Goal: Task Accomplishment & Management: Complete application form

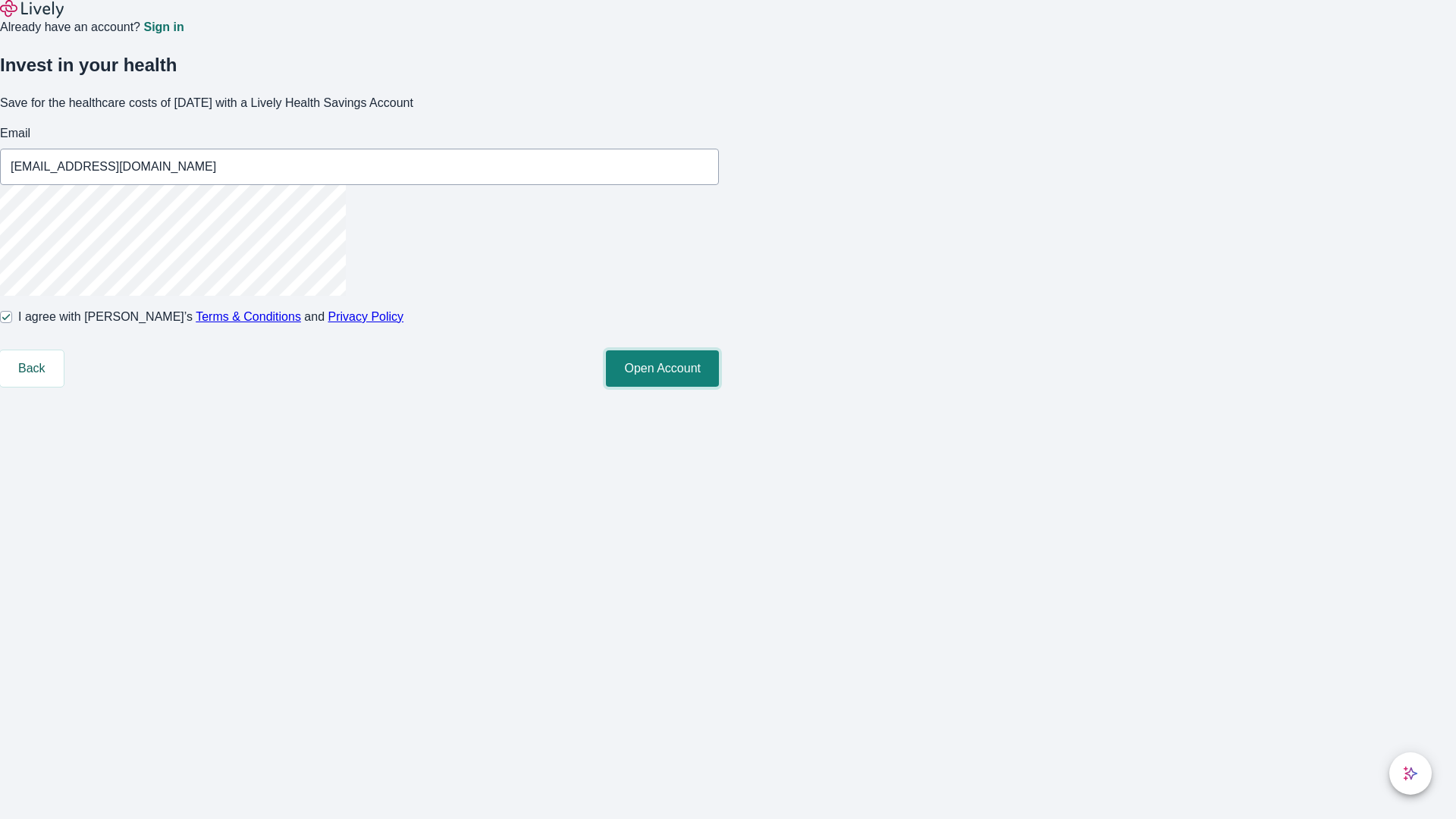
click at [719, 387] on button "Open Account" at bounding box center [662, 368] width 113 height 36
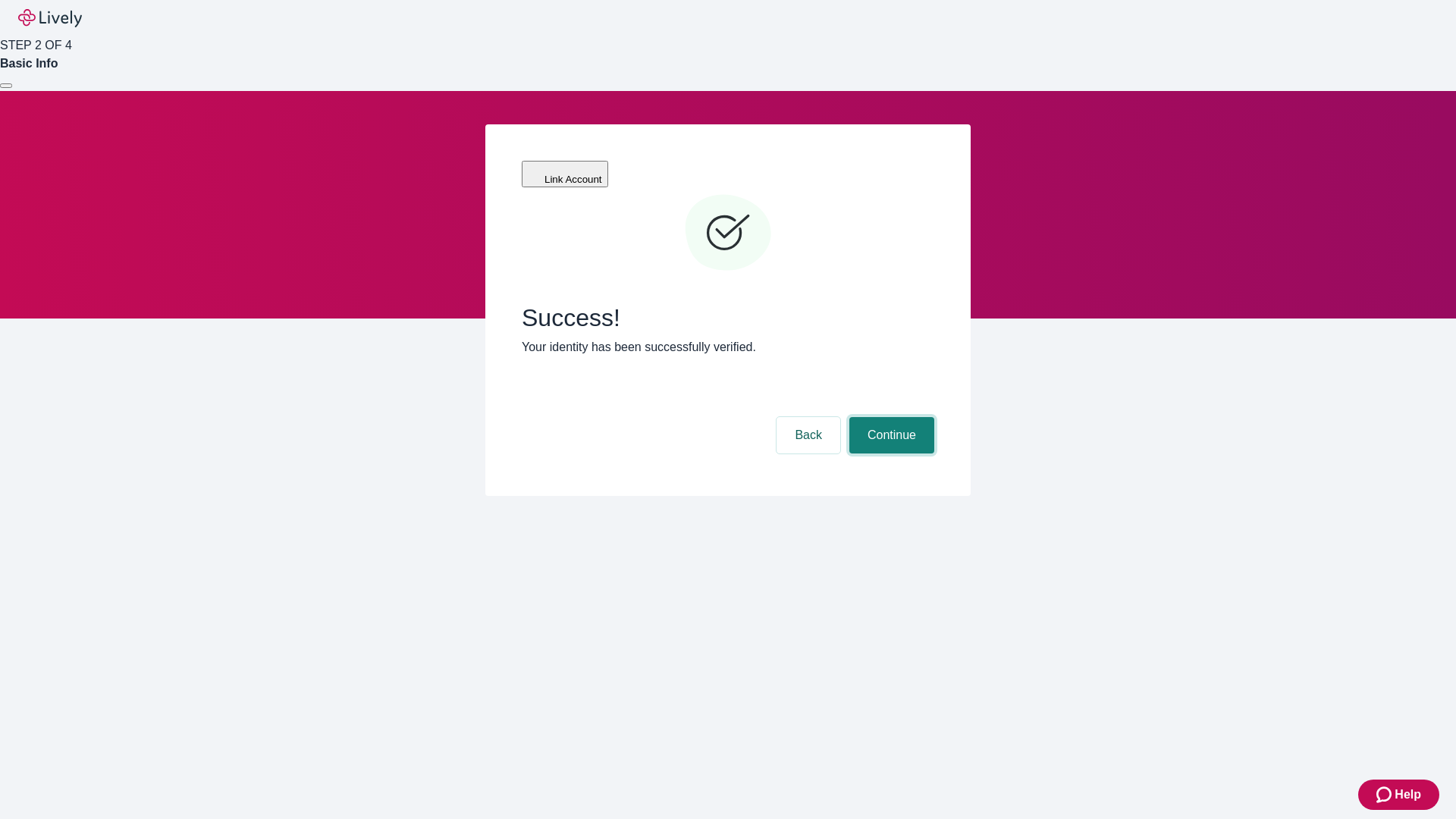
click at [889, 417] on button "Continue" at bounding box center [892, 435] width 85 height 36
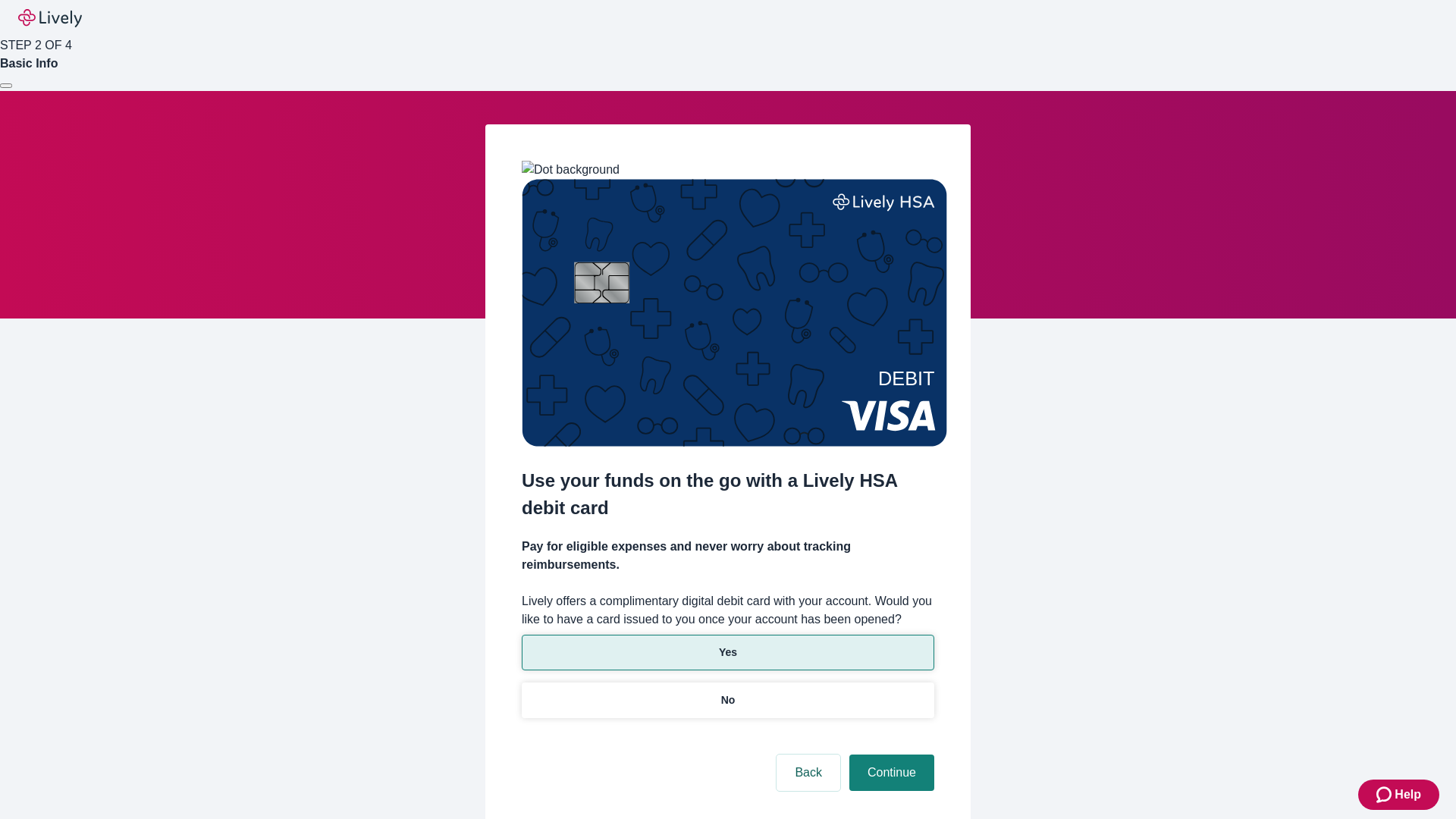
click at [727, 645] on p "Yes" at bounding box center [728, 653] width 19 height 16
click at [889, 754] on button "Continue" at bounding box center [892, 772] width 85 height 36
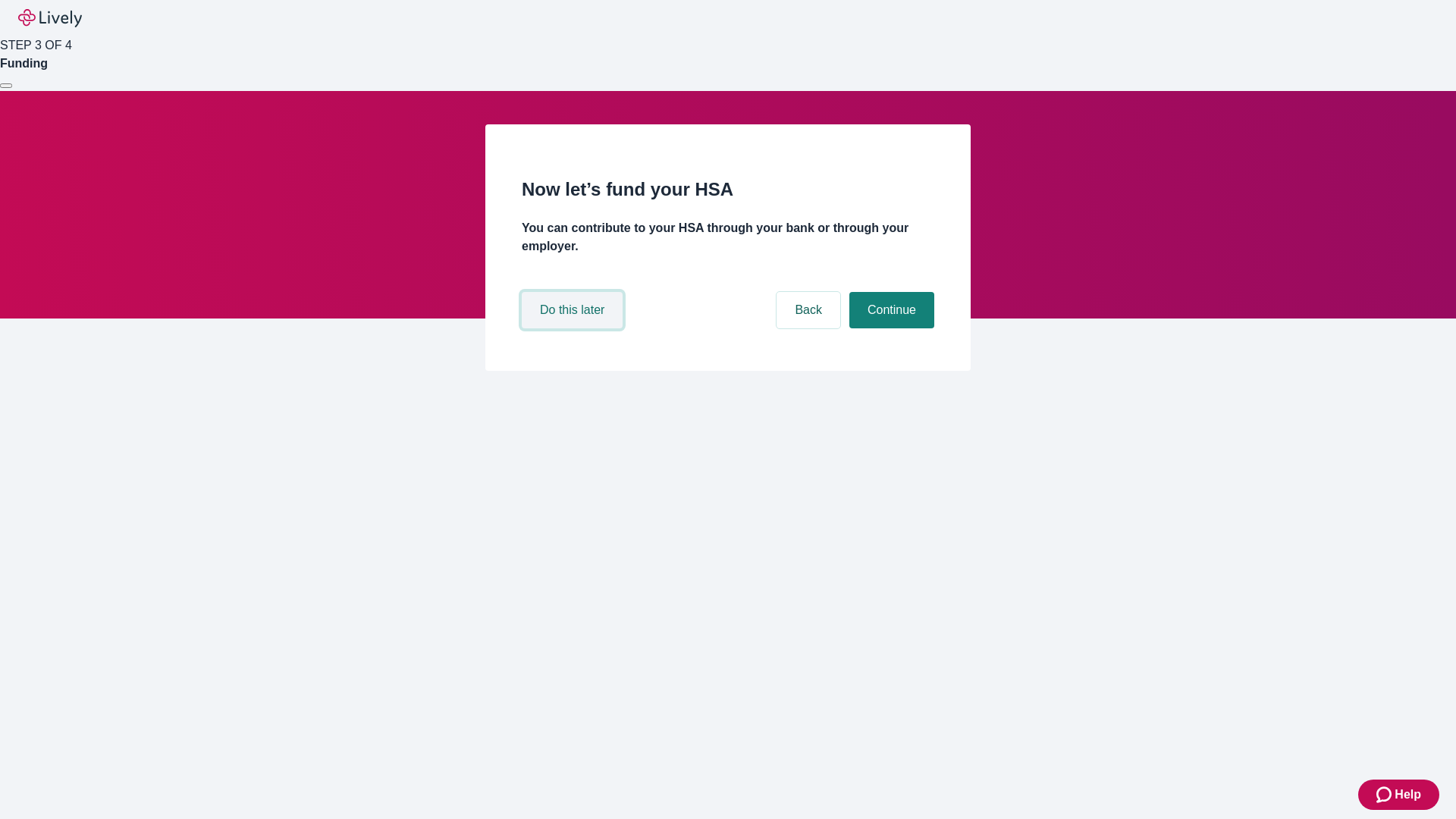
click at [574, 328] on button "Do this later" at bounding box center [572, 310] width 101 height 36
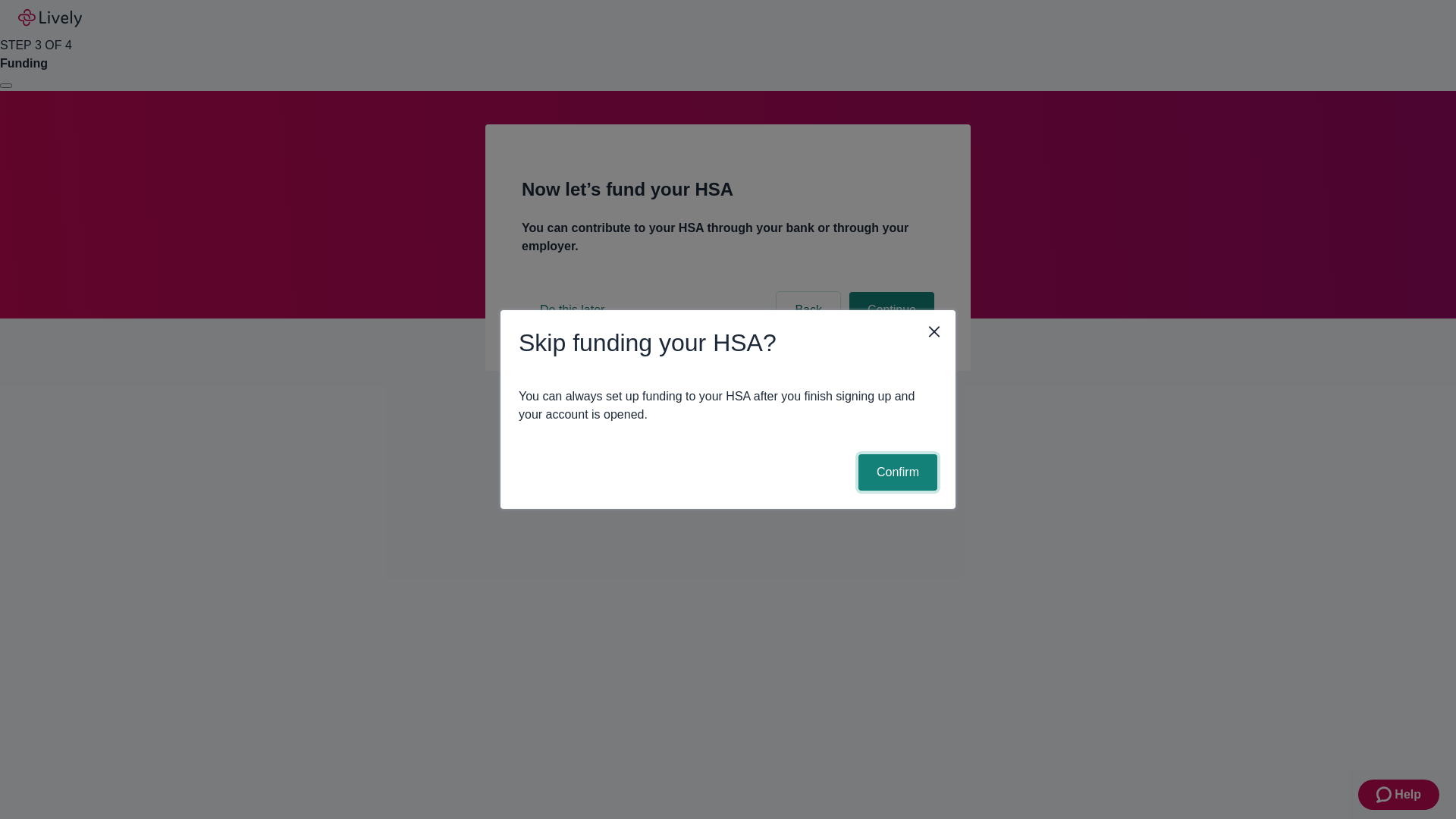
click at [895, 472] on button "Confirm" at bounding box center [897, 472] width 79 height 36
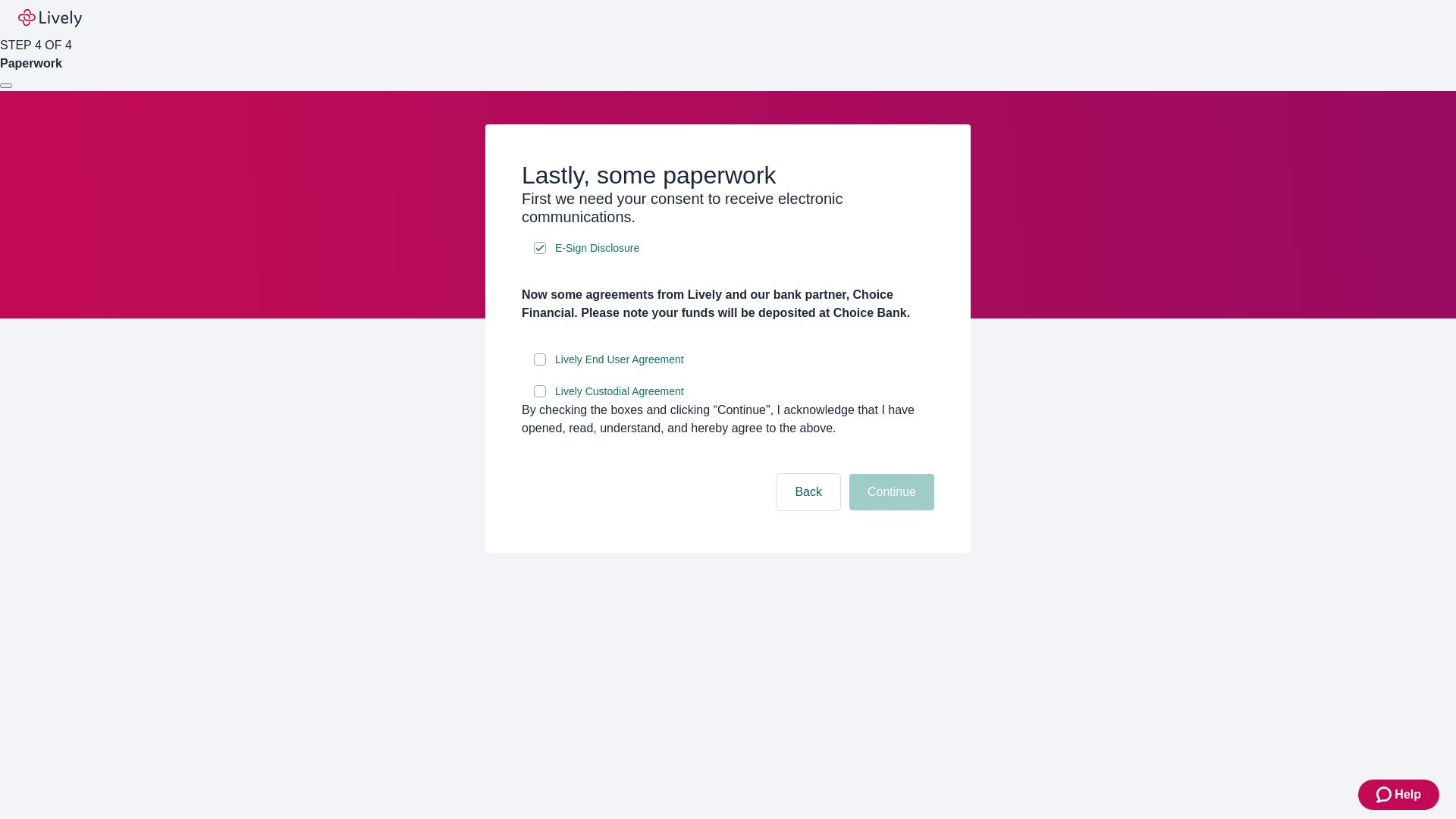
click at [540, 366] on input "Lively End User Agreement" at bounding box center [540, 359] width 12 height 12
checkbox input "true"
click at [540, 398] on input "Lively Custodial Agreement" at bounding box center [540, 391] width 12 height 12
checkbox input "true"
click at [889, 510] on button "Continue" at bounding box center [892, 491] width 85 height 36
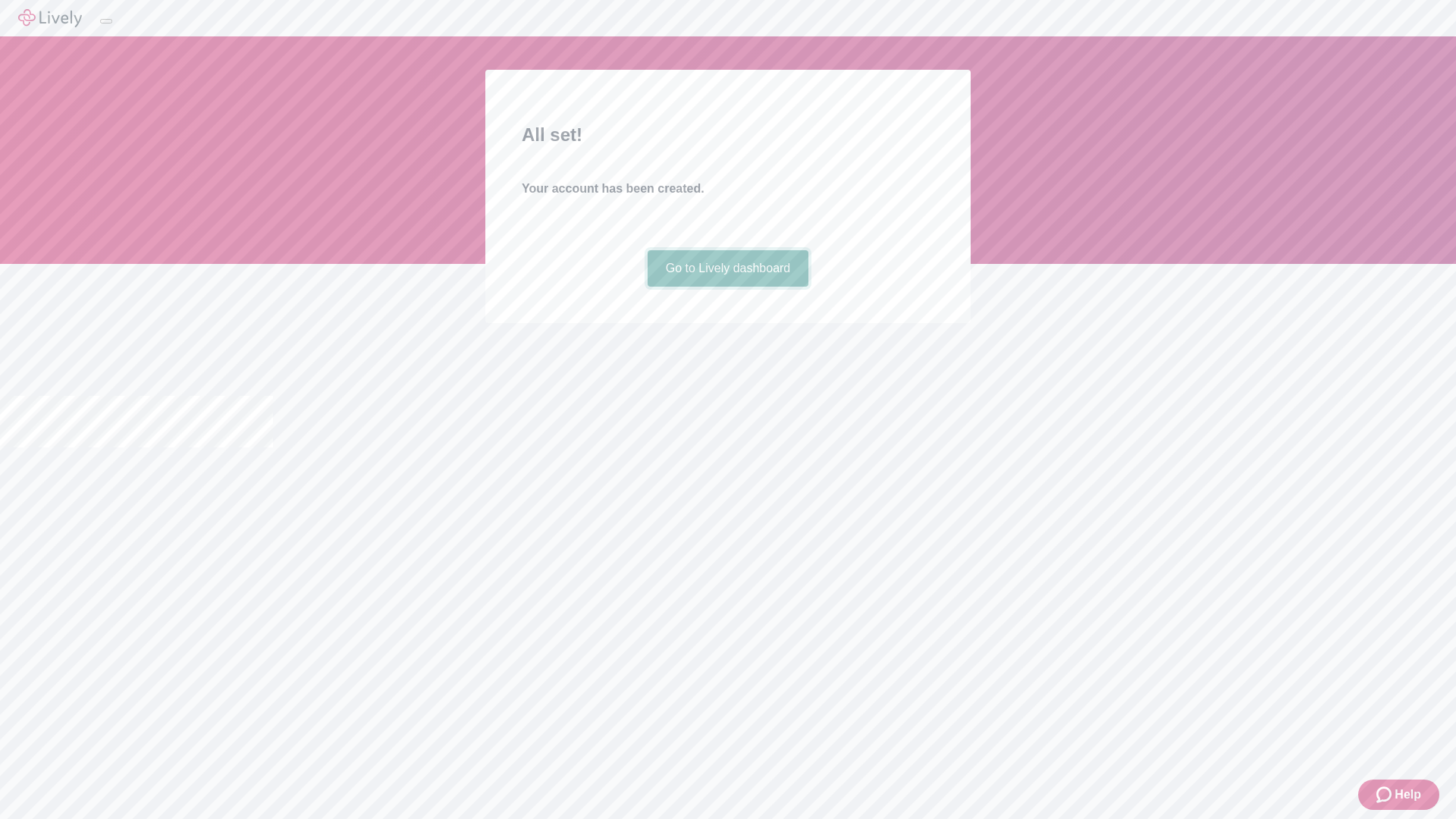
click at [727, 287] on link "Go to Lively dashboard" at bounding box center [728, 268] width 161 height 36
